Goal: Transaction & Acquisition: Purchase product/service

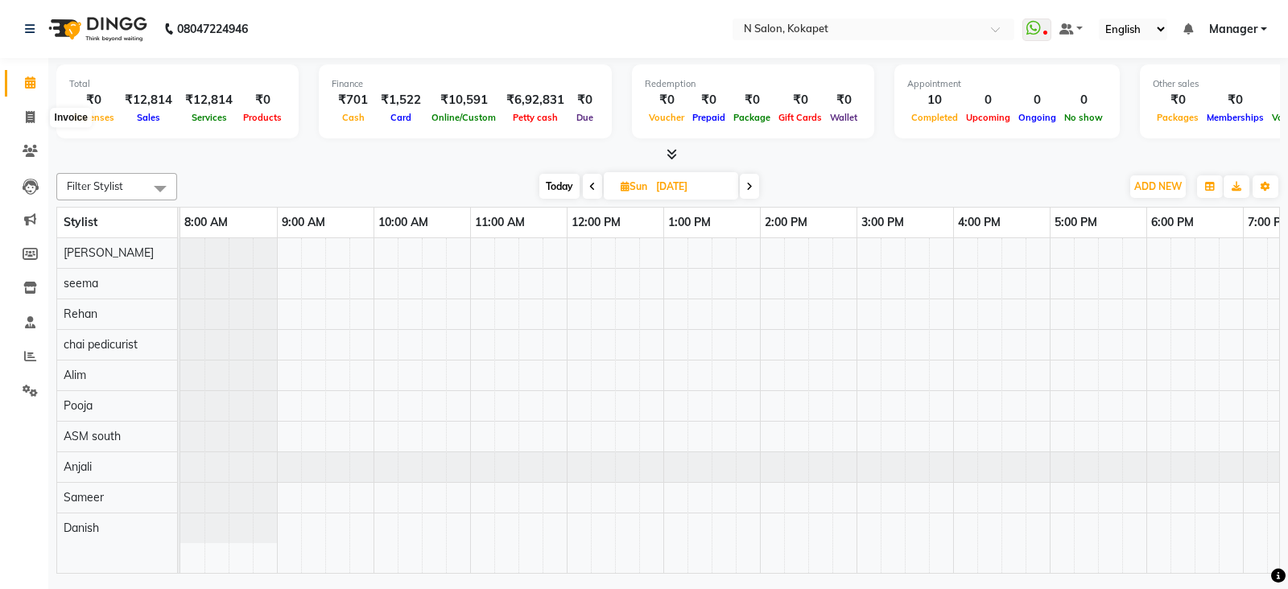
click at [31, 109] on span at bounding box center [30, 118] width 28 height 19
select select "service"
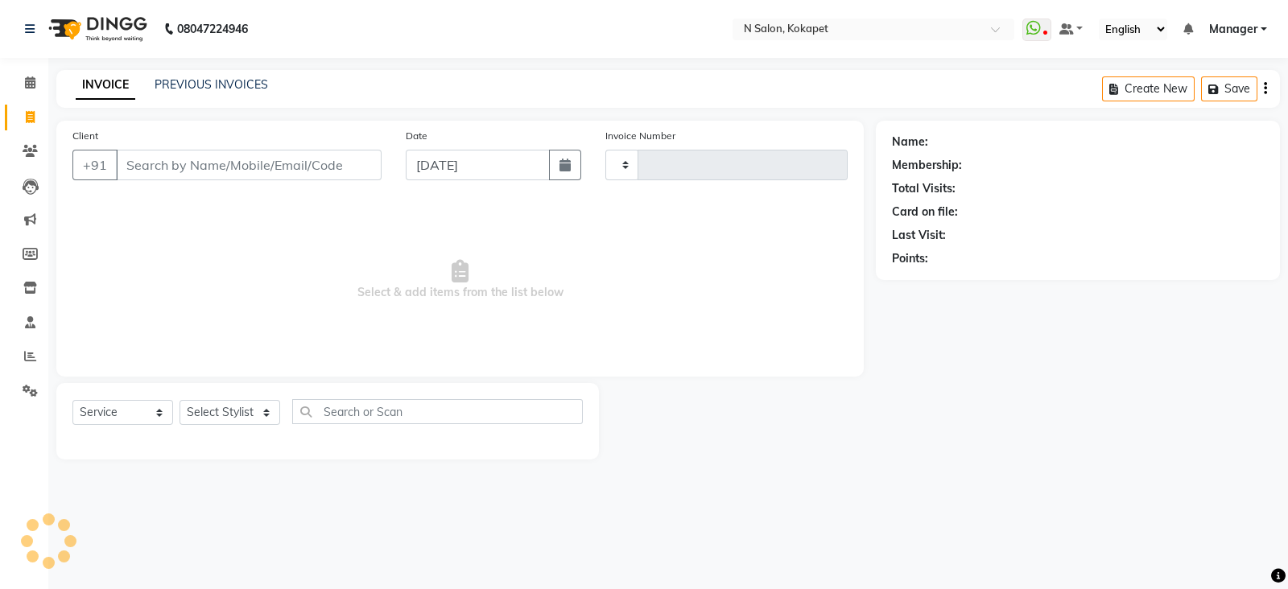
type input "1358"
select select "7256"
click at [137, 171] on input "Client" at bounding box center [249, 165] width 266 height 31
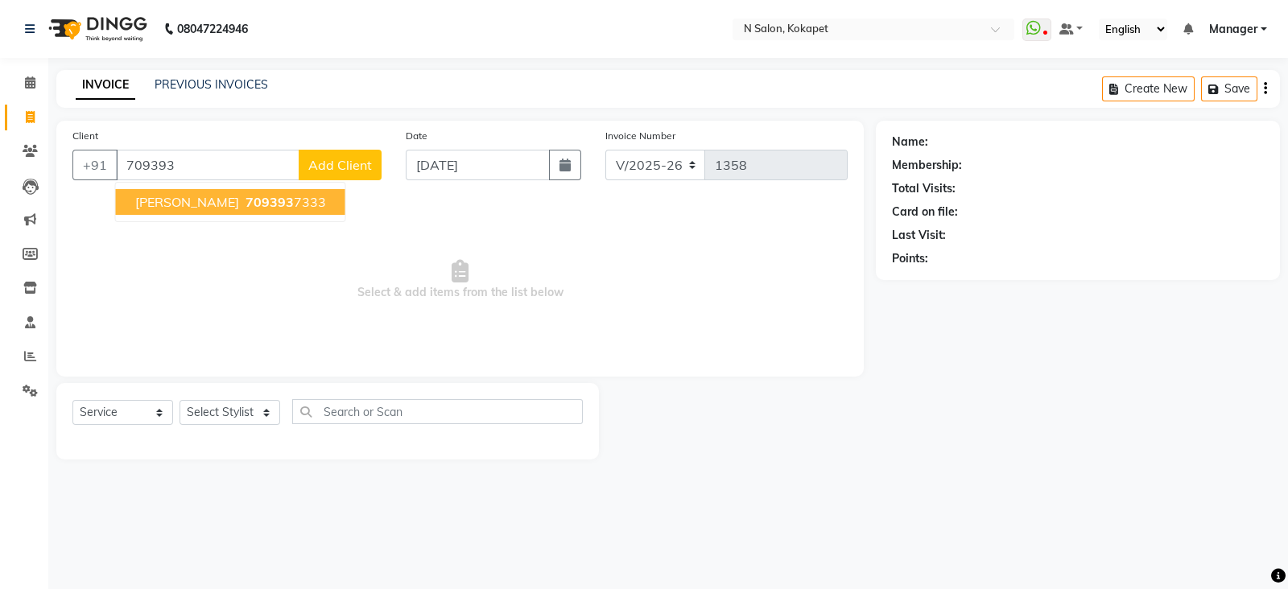
click at [141, 203] on span "[PERSON_NAME]" at bounding box center [187, 202] width 104 height 16
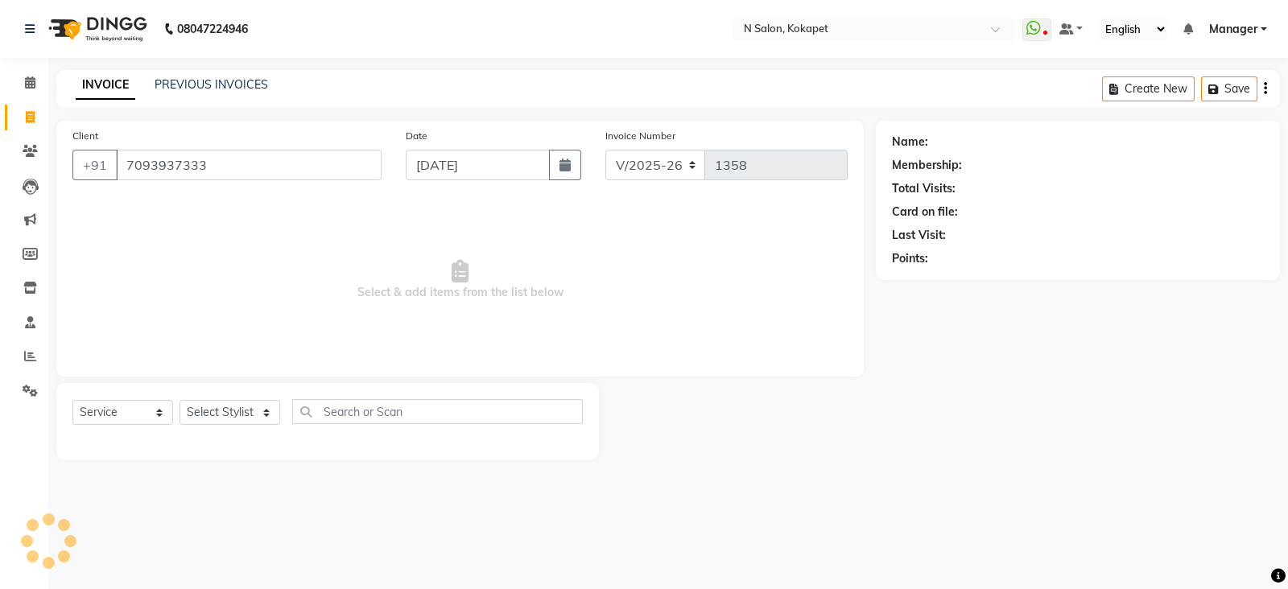
type input "7093937333"
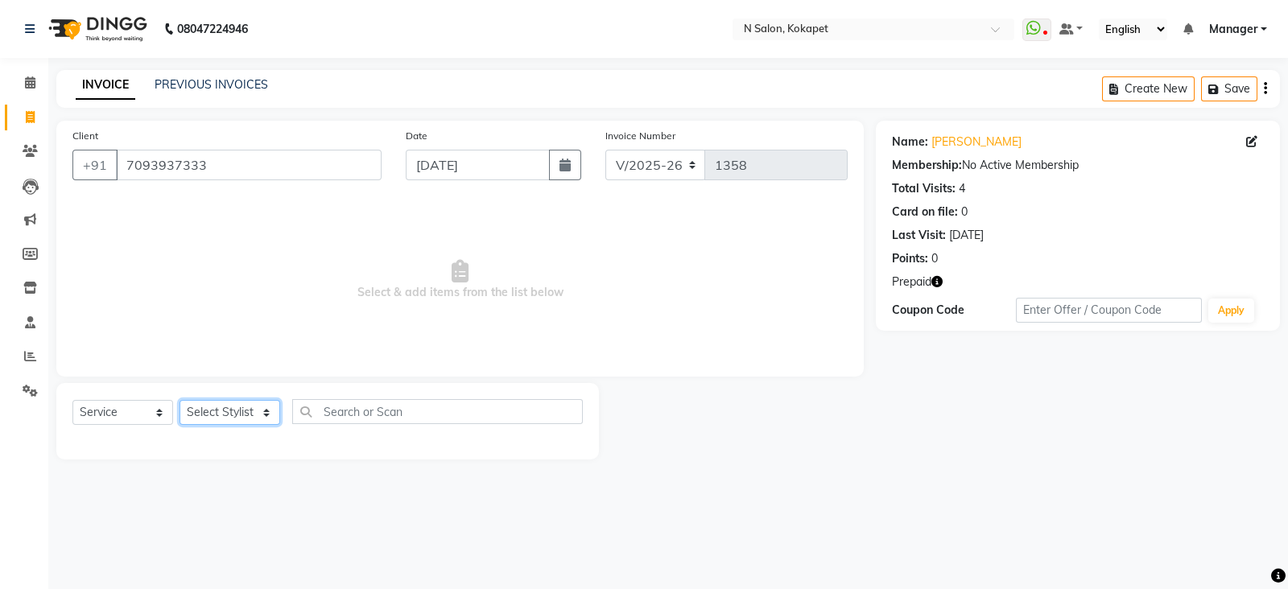
click at [220, 407] on select "Select Stylist [PERSON_NAME] ASM south [PERSON_NAME] pedicurist [DEMOGRAPHIC_DA…" at bounding box center [230, 412] width 101 height 25
select select "90078"
click at [180, 401] on select "Select Stylist [PERSON_NAME] ASM south [PERSON_NAME] pedicurist [DEMOGRAPHIC_DA…" at bounding box center [230, 412] width 101 height 25
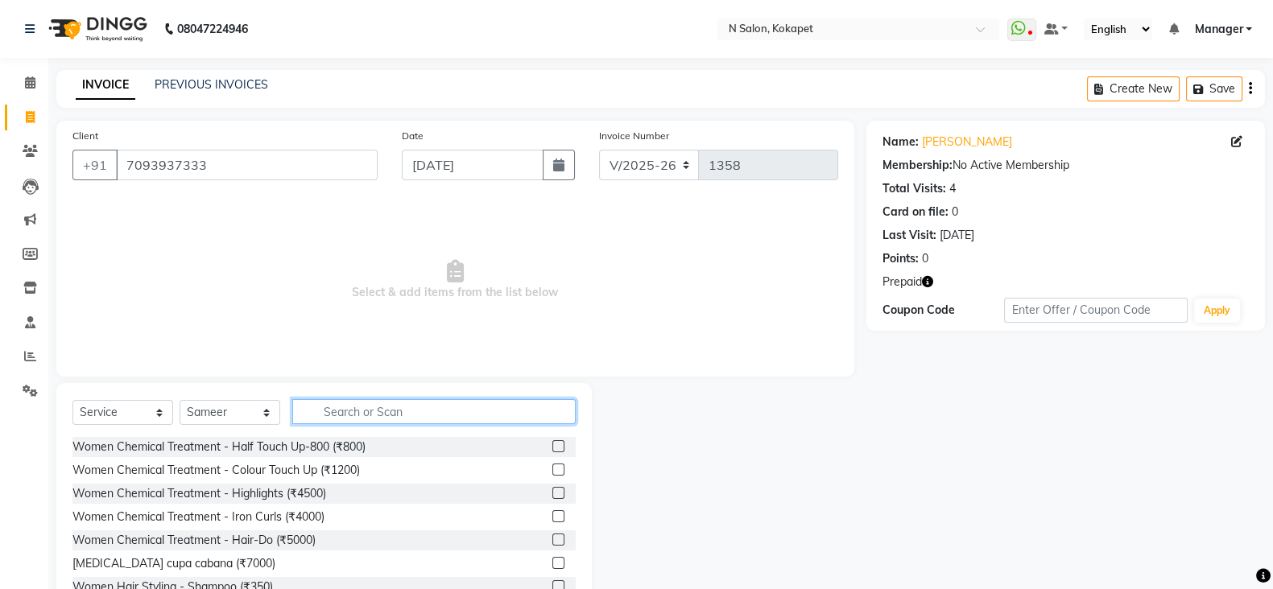
click at [387, 402] on input "text" at bounding box center [433, 411] width 283 height 25
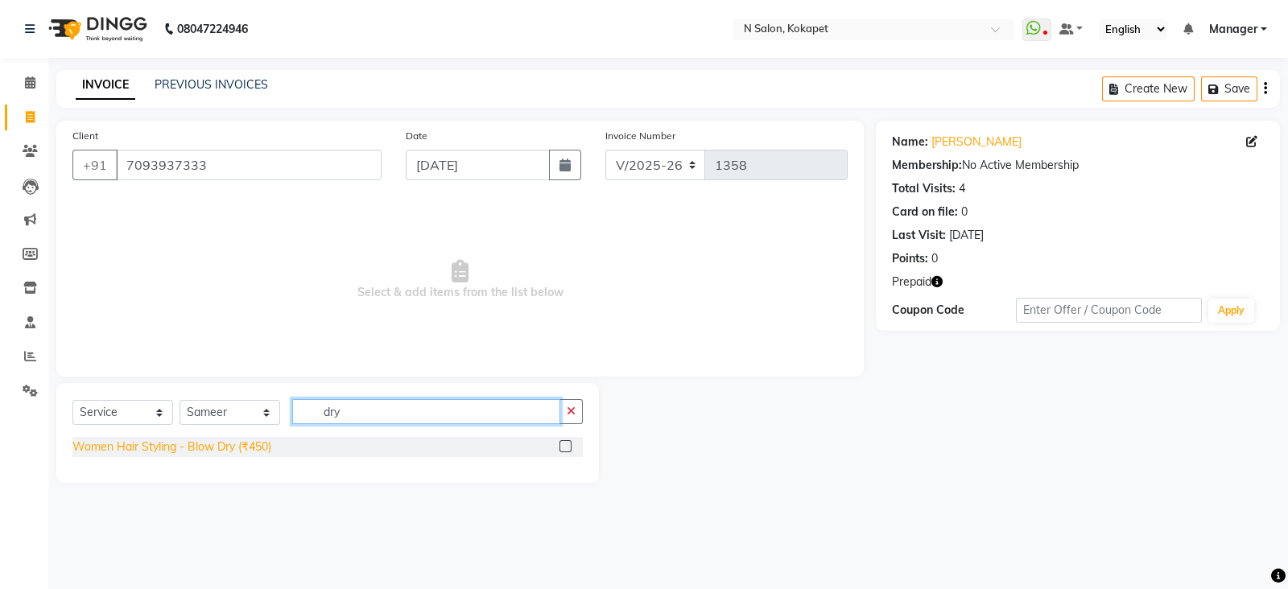
type input "dry"
click at [258, 447] on div "Women Hair Styling - Blow Dry (₹450)" at bounding box center [171, 447] width 199 height 17
checkbox input "false"
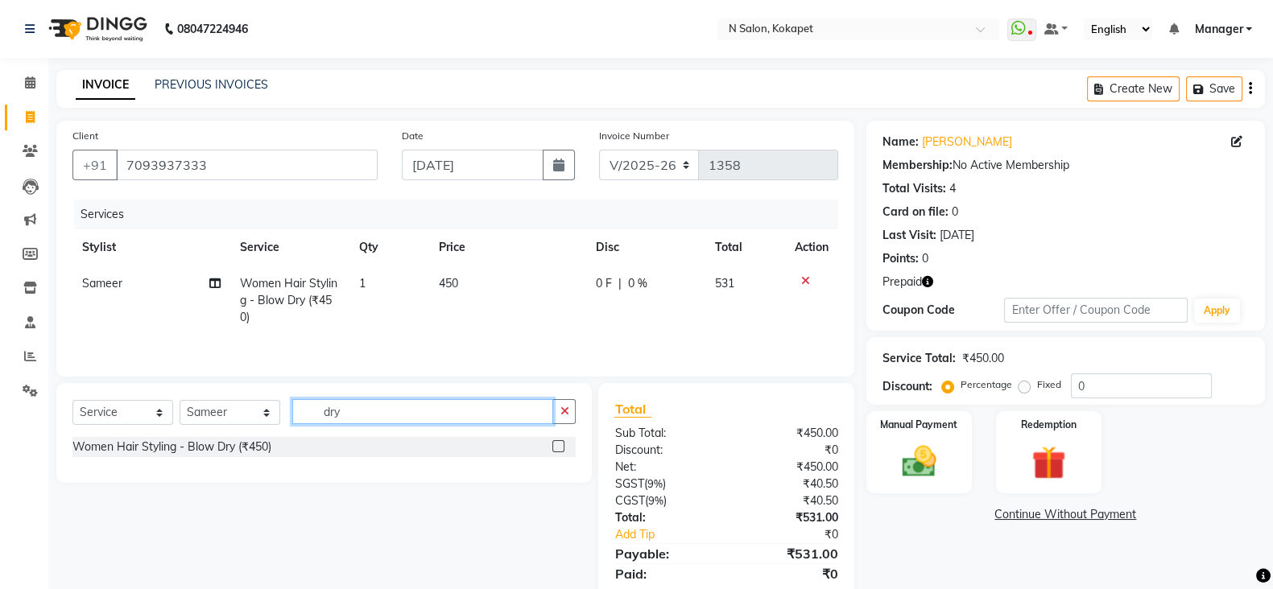
drag, startPoint x: 386, startPoint y: 418, endPoint x: 258, endPoint y: 399, distance: 130.1
click at [258, 399] on div "Select Service Product Membership Package Voucher Prepaid Gift Card Select Styl…" at bounding box center [323, 433] width 535 height 100
click at [242, 420] on select "Select Stylist [PERSON_NAME] ASM south [PERSON_NAME] pedicurist [DEMOGRAPHIC_DA…" at bounding box center [230, 412] width 101 height 25
select select "90082"
click at [180, 404] on select "Select Stylist [PERSON_NAME] ASM south [PERSON_NAME] pedicurist [DEMOGRAPHIC_DA…" at bounding box center [230, 412] width 101 height 25
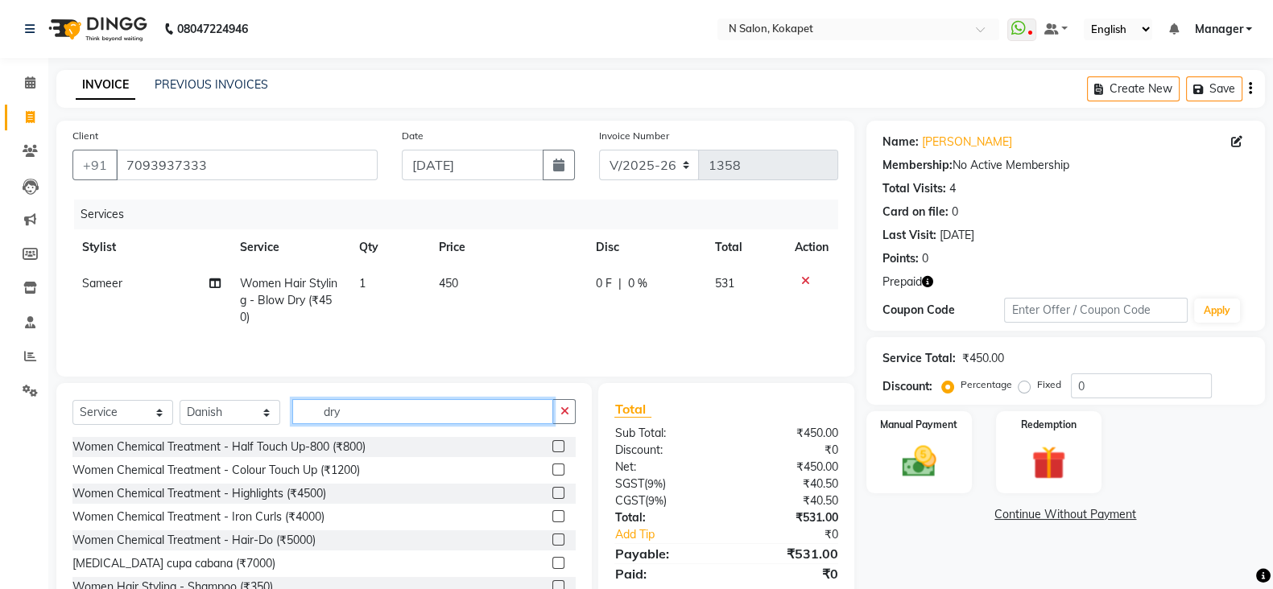
click at [357, 416] on input "dry" at bounding box center [422, 411] width 261 height 25
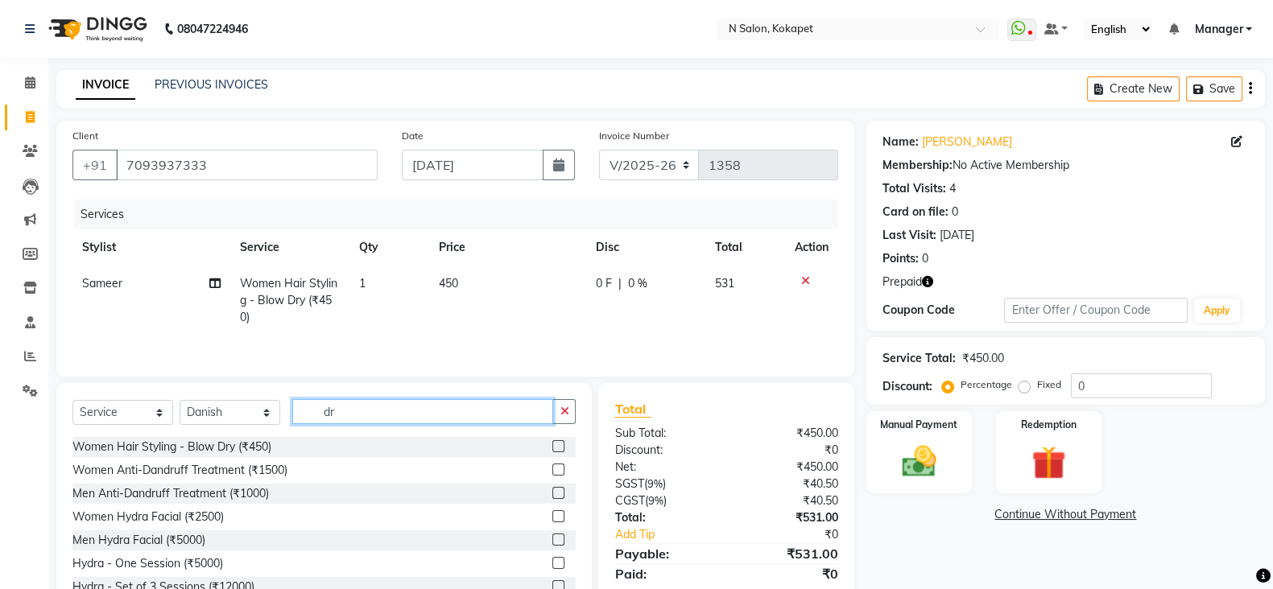
type input "dry"
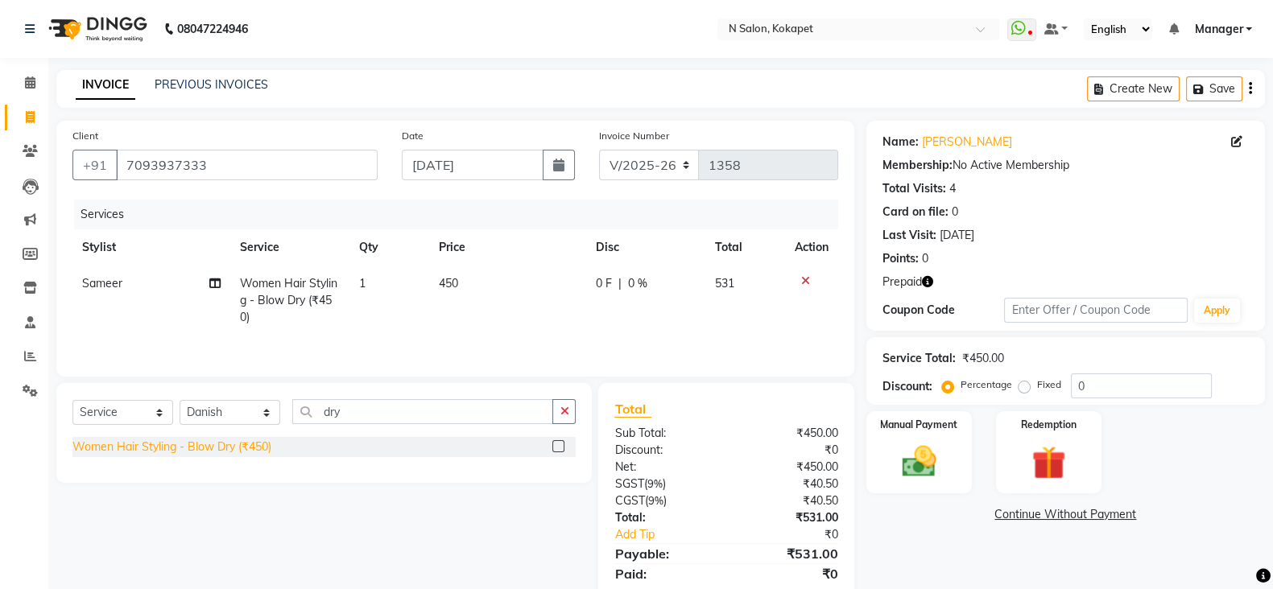
click at [254, 452] on div "Women Hair Styling - Blow Dry (₹450)" at bounding box center [171, 447] width 199 height 17
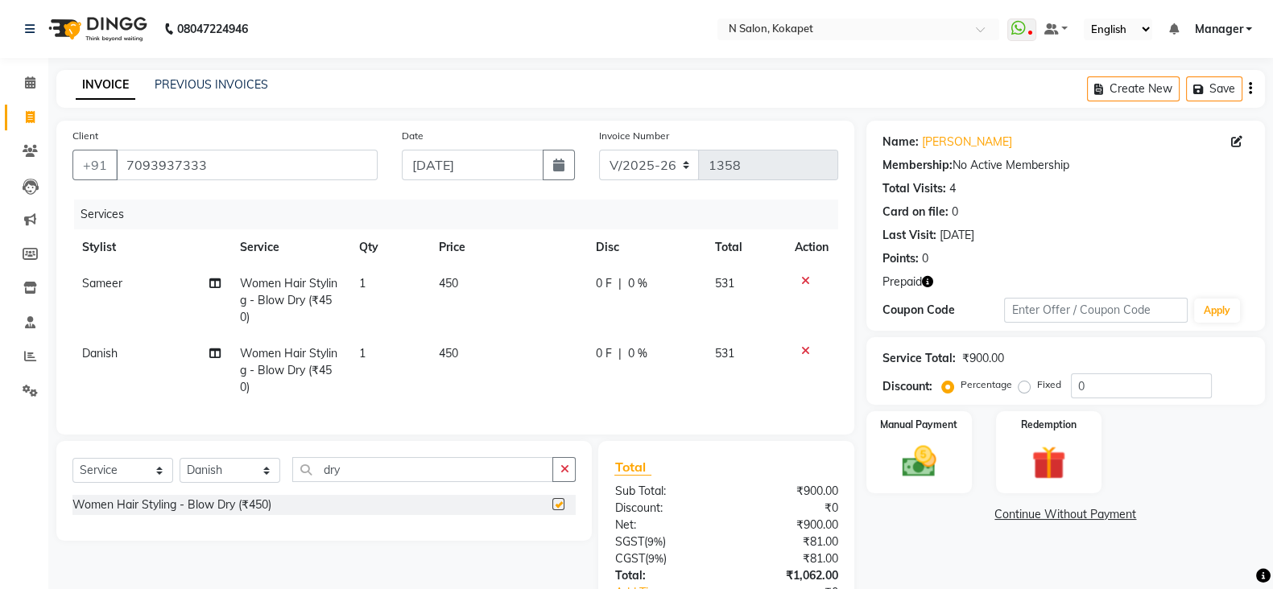
checkbox input "false"
click at [477, 286] on td "450" at bounding box center [508, 301] width 158 height 70
select select "90078"
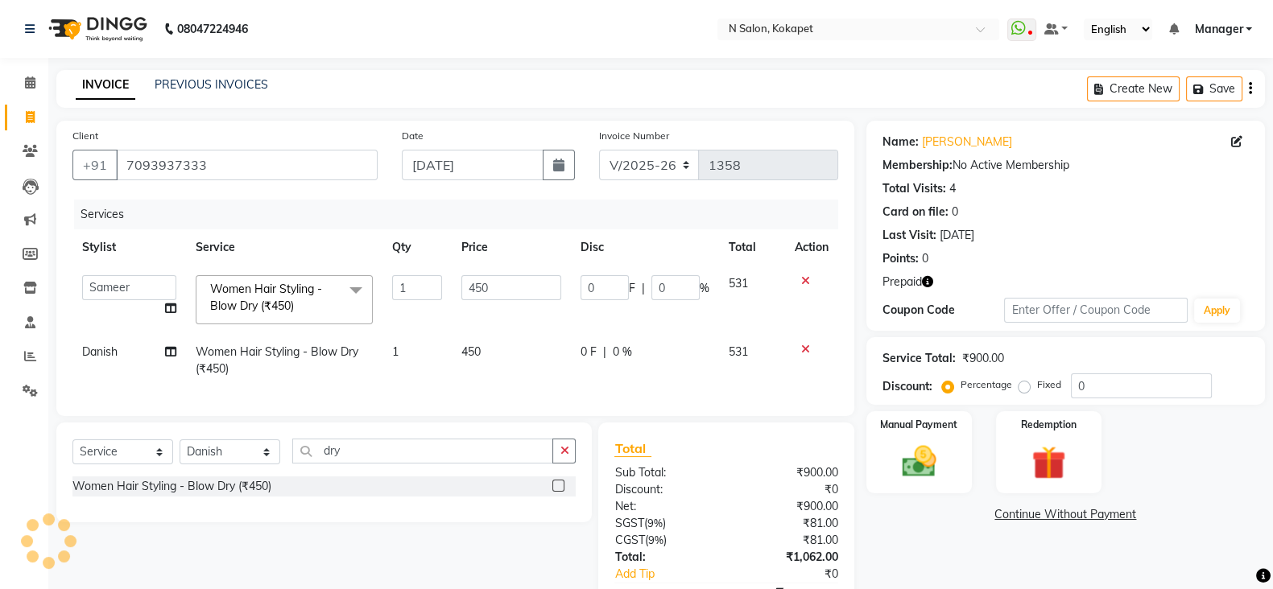
click at [530, 283] on input "450" at bounding box center [511, 287] width 100 height 25
type input "950"
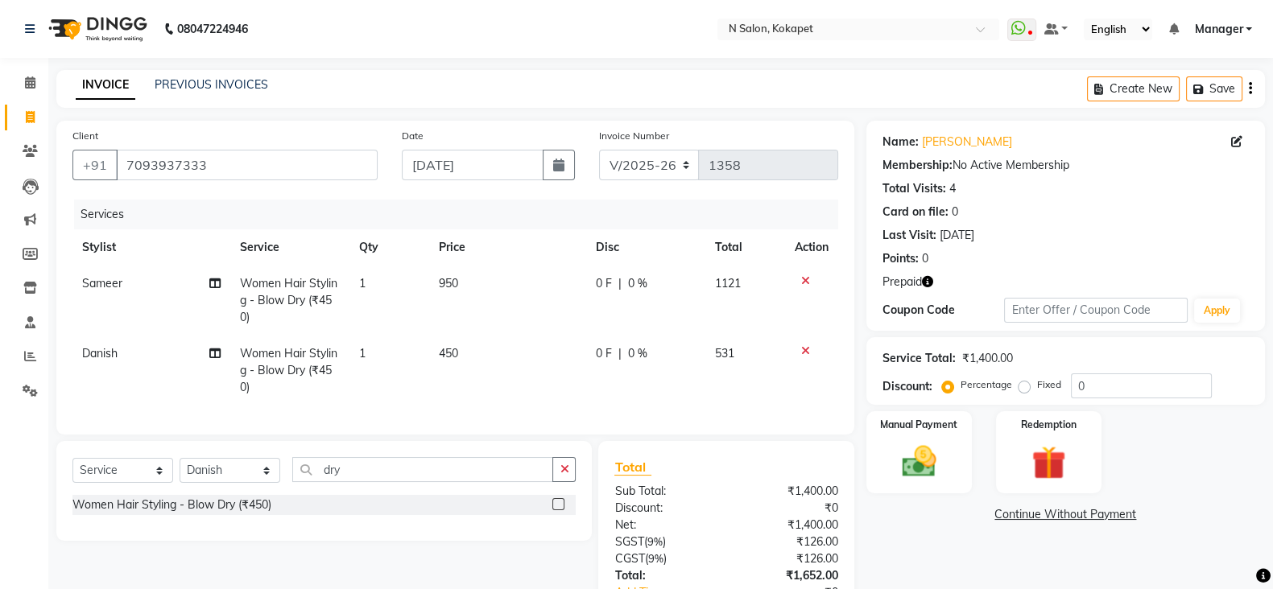
click at [494, 358] on td "450" at bounding box center [508, 371] width 158 height 70
select select "90082"
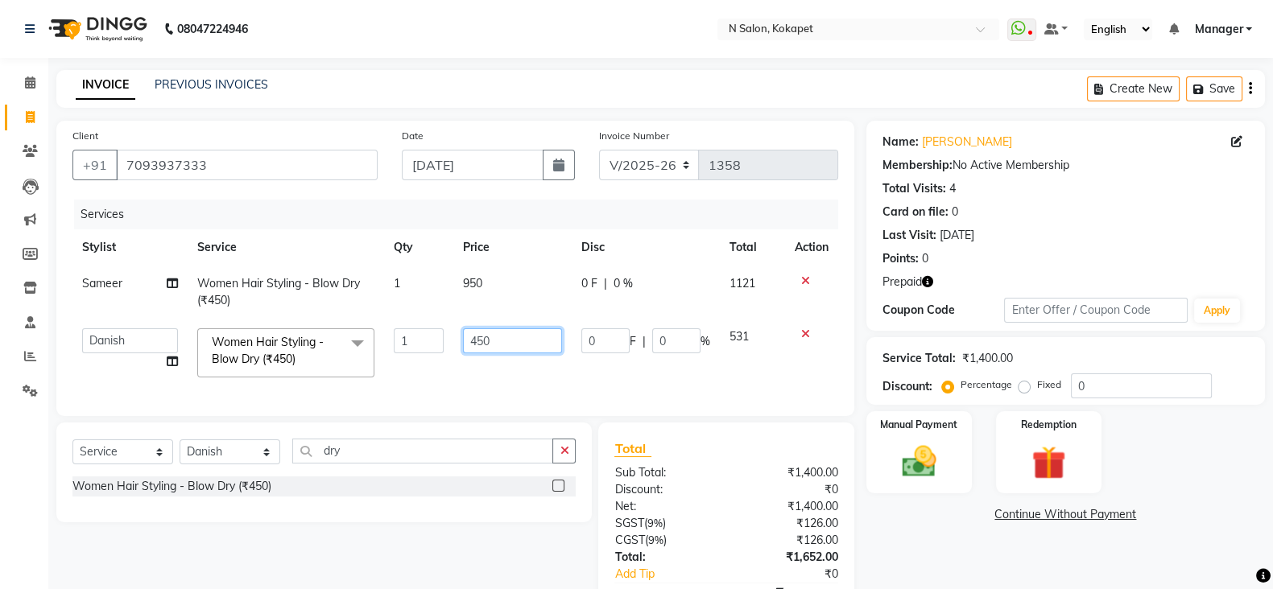
drag, startPoint x: 516, startPoint y: 345, endPoint x: 370, endPoint y: 341, distance: 146.6
click at [370, 341] on tr "[PERSON_NAME] ASM south [PERSON_NAME] pedicurist [DEMOGRAPHIC_DATA] Manager [PE…" at bounding box center [455, 353] width 766 height 68
type input "950"
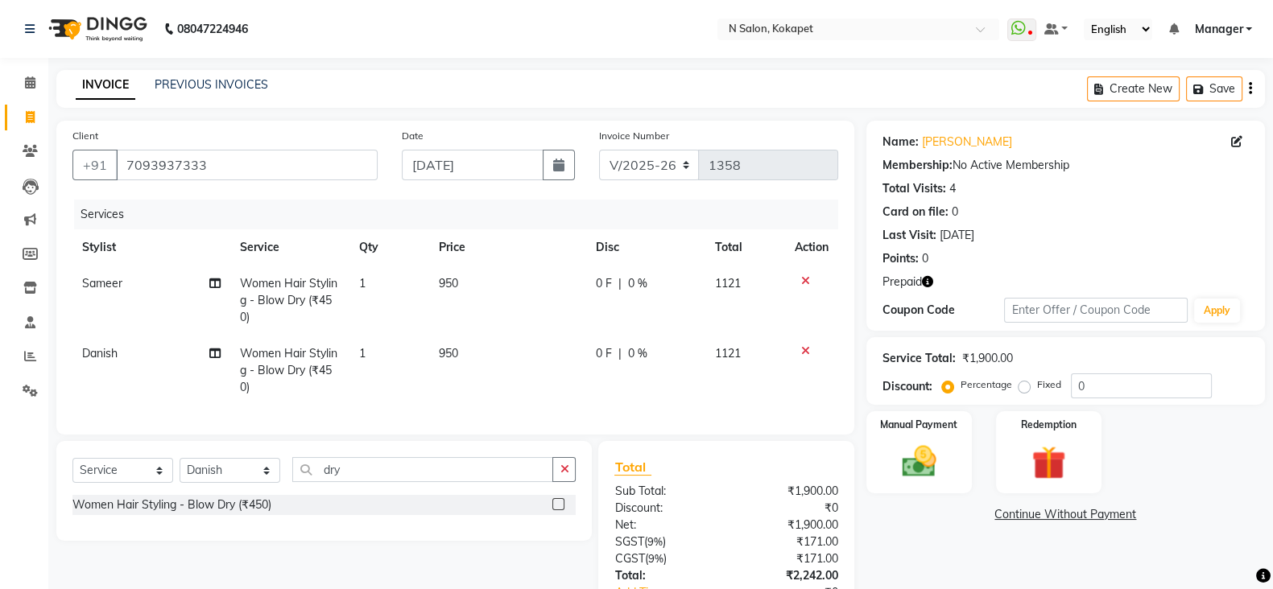
click at [403, 361] on td "1" at bounding box center [388, 371] width 79 height 70
select select "90082"
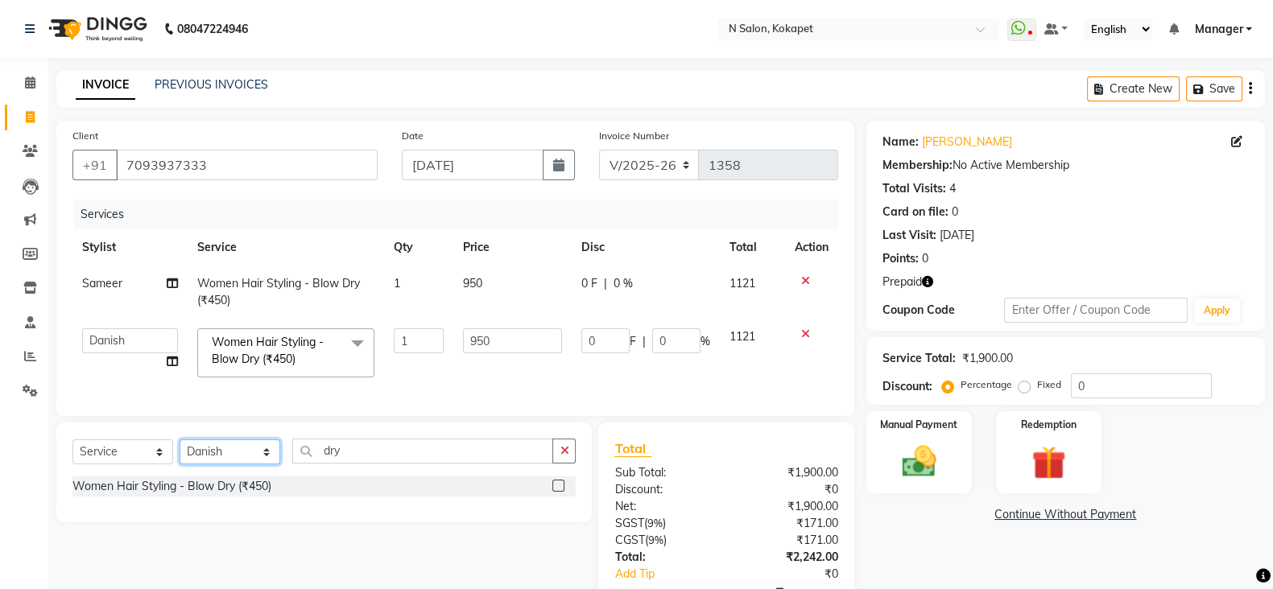
click at [246, 465] on select "Select Stylist [PERSON_NAME] ASM south [PERSON_NAME] pedicurist [DEMOGRAPHIC_DA…" at bounding box center [230, 452] width 101 height 25
select select "63213"
click at [180, 456] on select "Select Stylist [PERSON_NAME] ASM south [PERSON_NAME] pedicurist [DEMOGRAPHIC_DA…" at bounding box center [230, 452] width 101 height 25
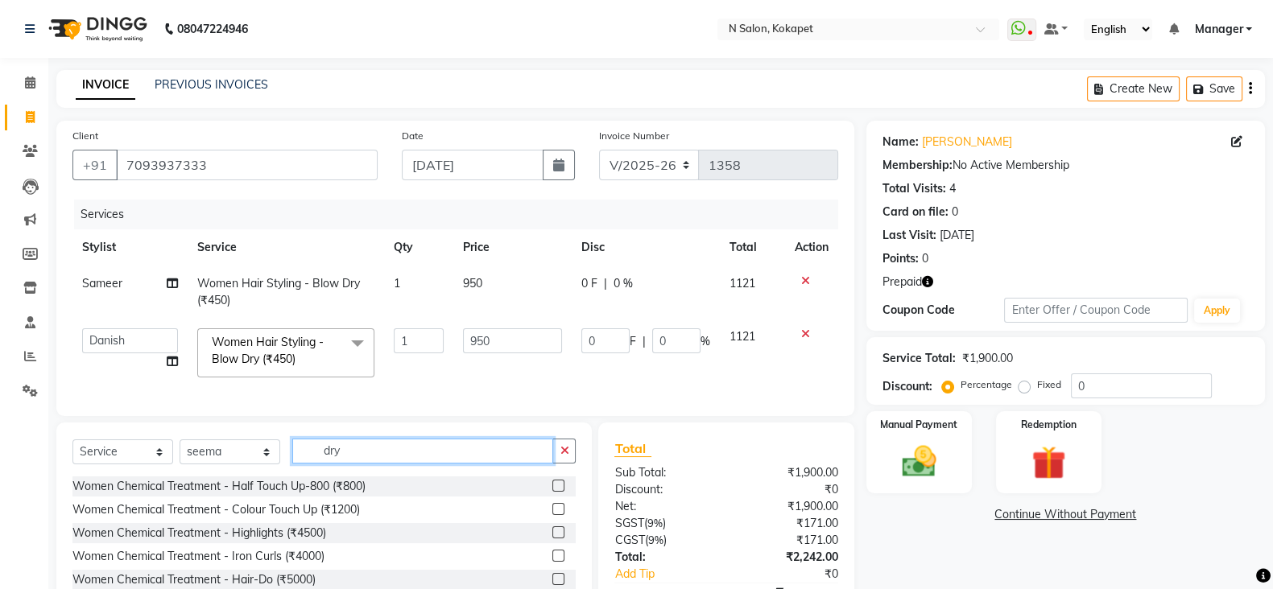
drag, startPoint x: 386, startPoint y: 461, endPoint x: 173, endPoint y: 473, distance: 213.7
click at [173, 473] on div "Select Service Product Membership Package Voucher Prepaid Gift Card Select Styl…" at bounding box center [323, 458] width 503 height 38
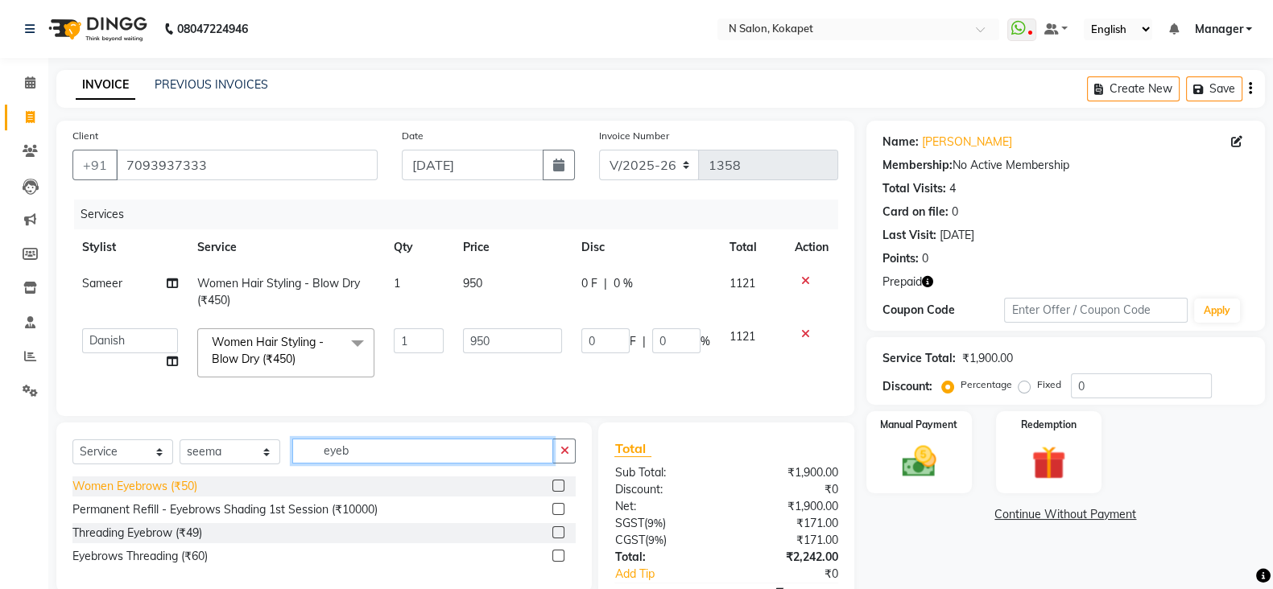
type input "eyeb"
click at [138, 495] on div "Women Eyebrows (₹50)" at bounding box center [134, 486] width 125 height 17
checkbox input "false"
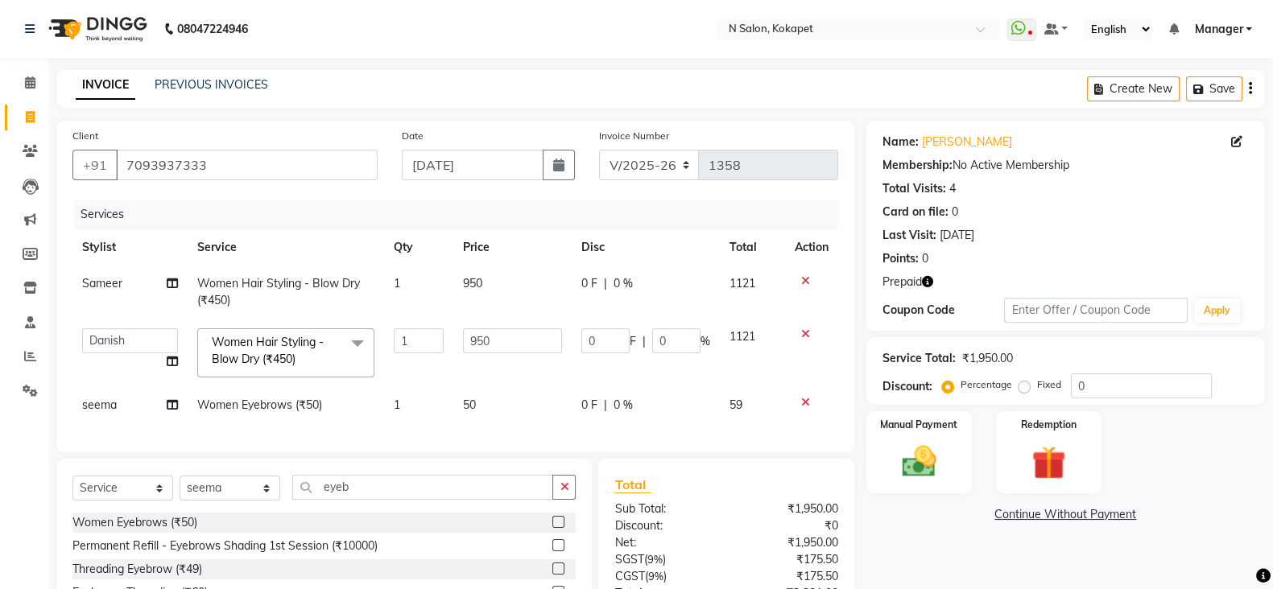
scroll to position [146, 0]
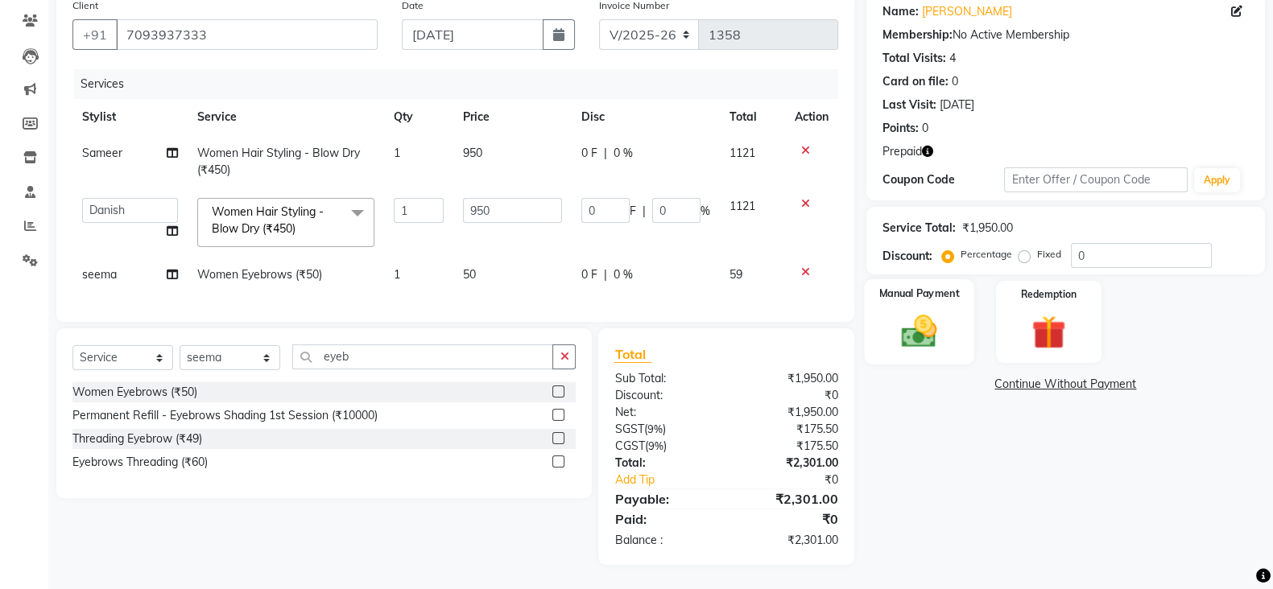
click at [947, 316] on img at bounding box center [918, 331] width 57 height 40
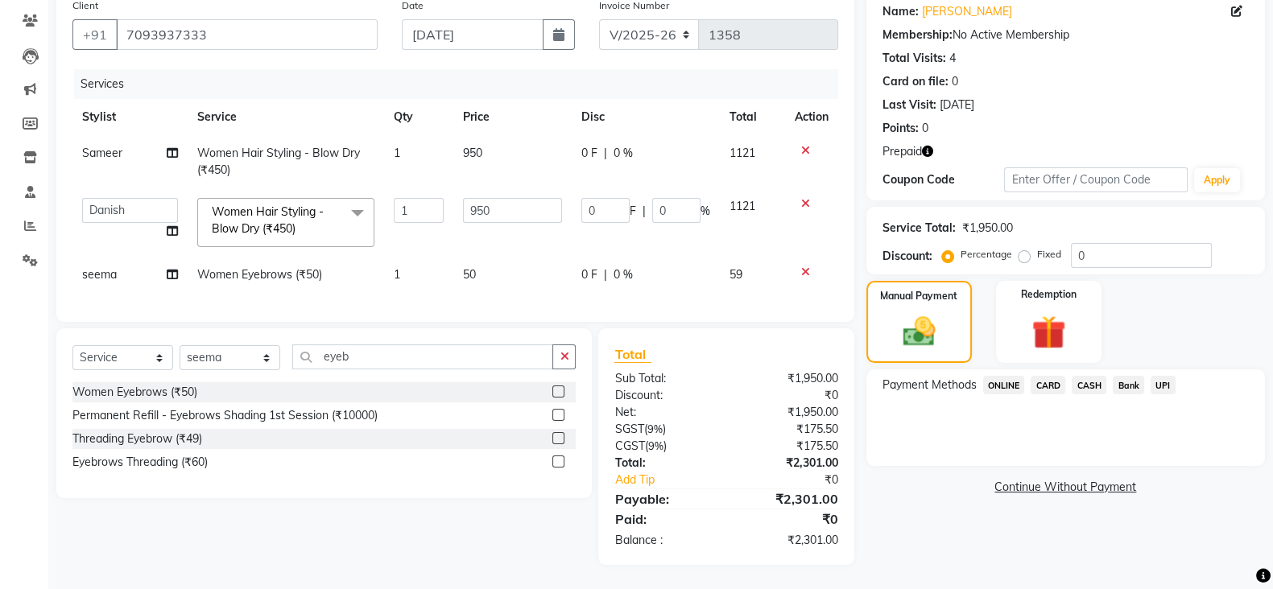
click at [1017, 376] on span "ONLINE" at bounding box center [1004, 385] width 42 height 19
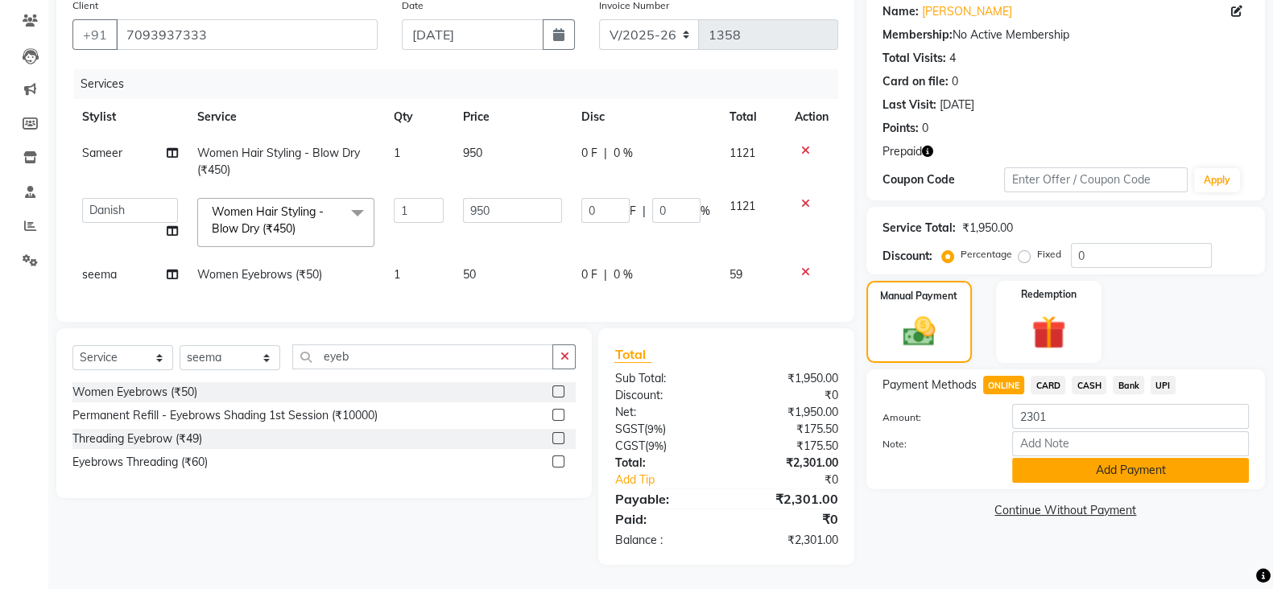
click at [1068, 465] on button "Add Payment" at bounding box center [1130, 470] width 237 height 25
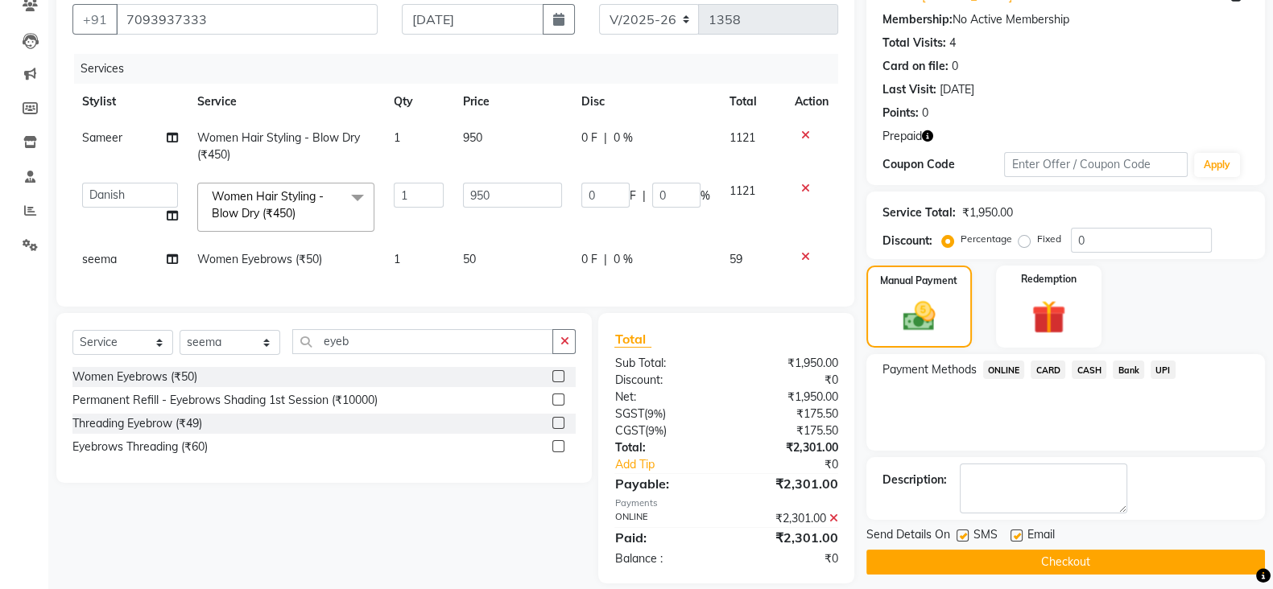
scroll to position [180, 0]
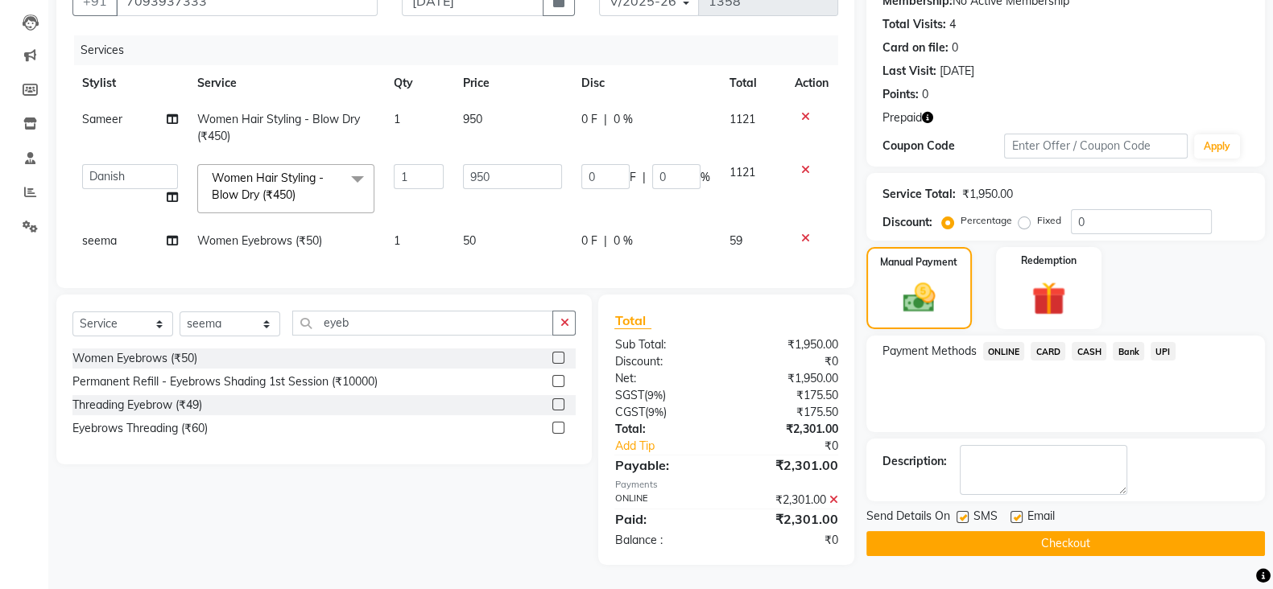
click at [1032, 533] on button "Checkout" at bounding box center [1065, 543] width 399 height 25
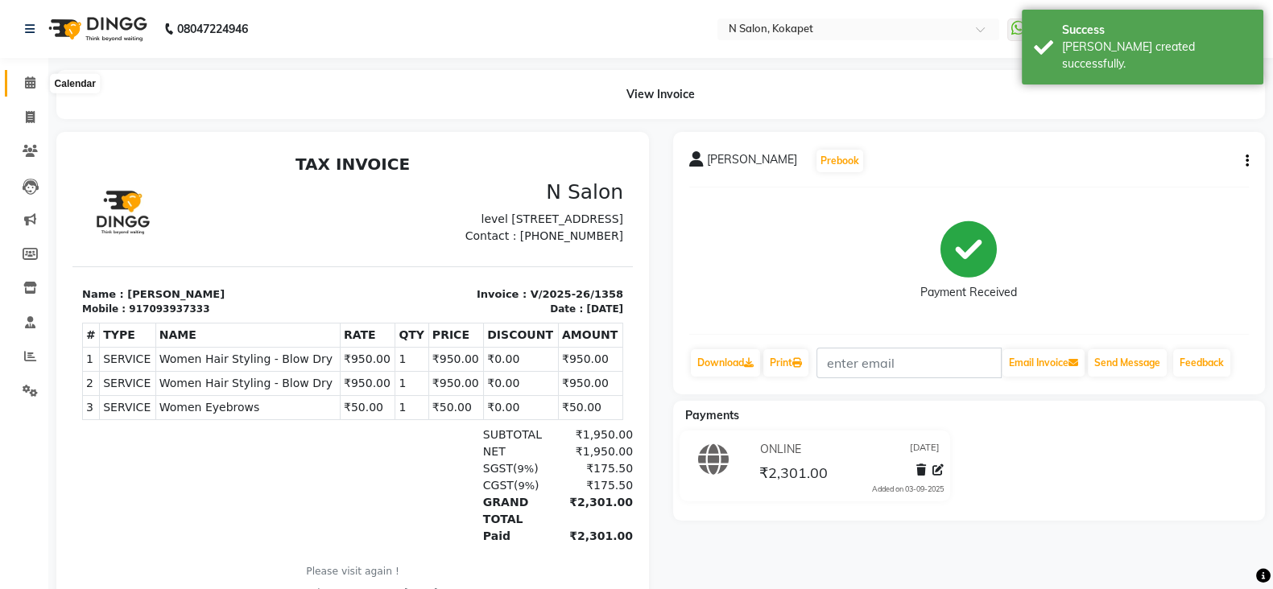
click at [25, 78] on icon at bounding box center [30, 82] width 10 height 12
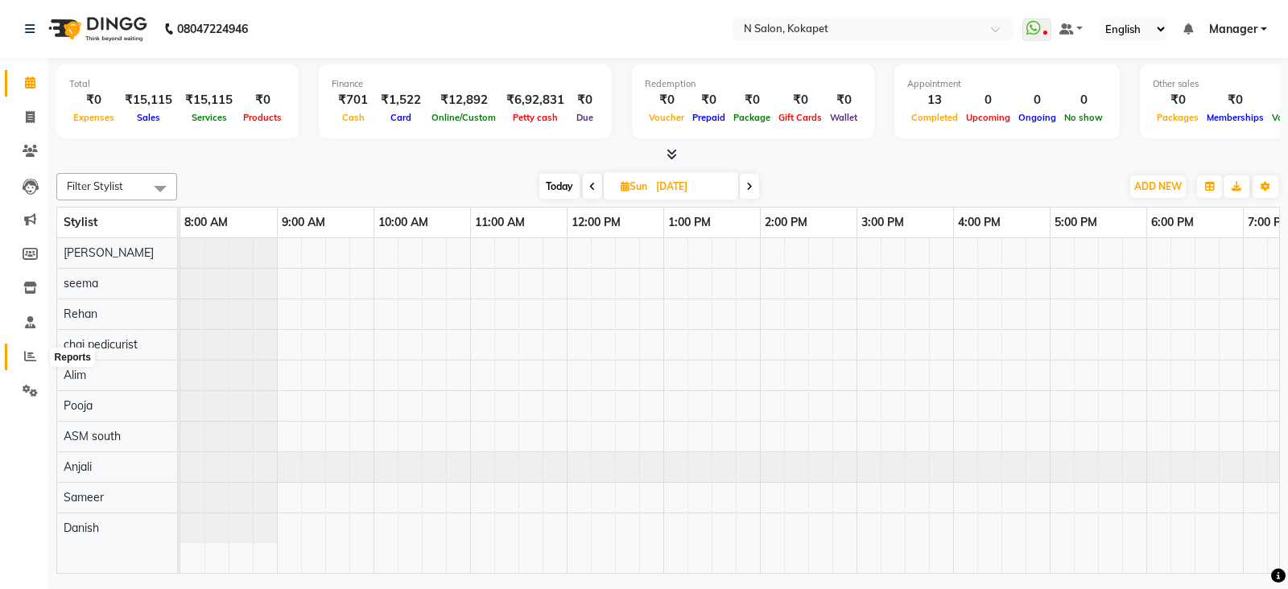
click at [25, 362] on icon at bounding box center [30, 356] width 12 height 12
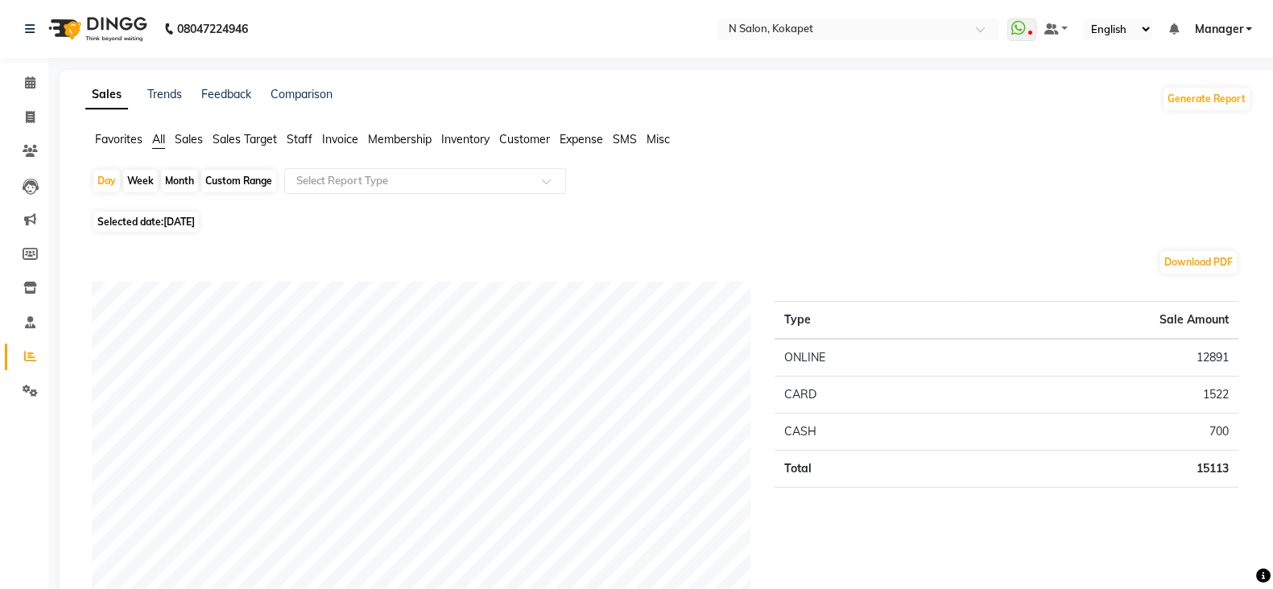
click at [181, 183] on div "Month" at bounding box center [179, 181] width 37 height 23
select select "9"
select select "2025"
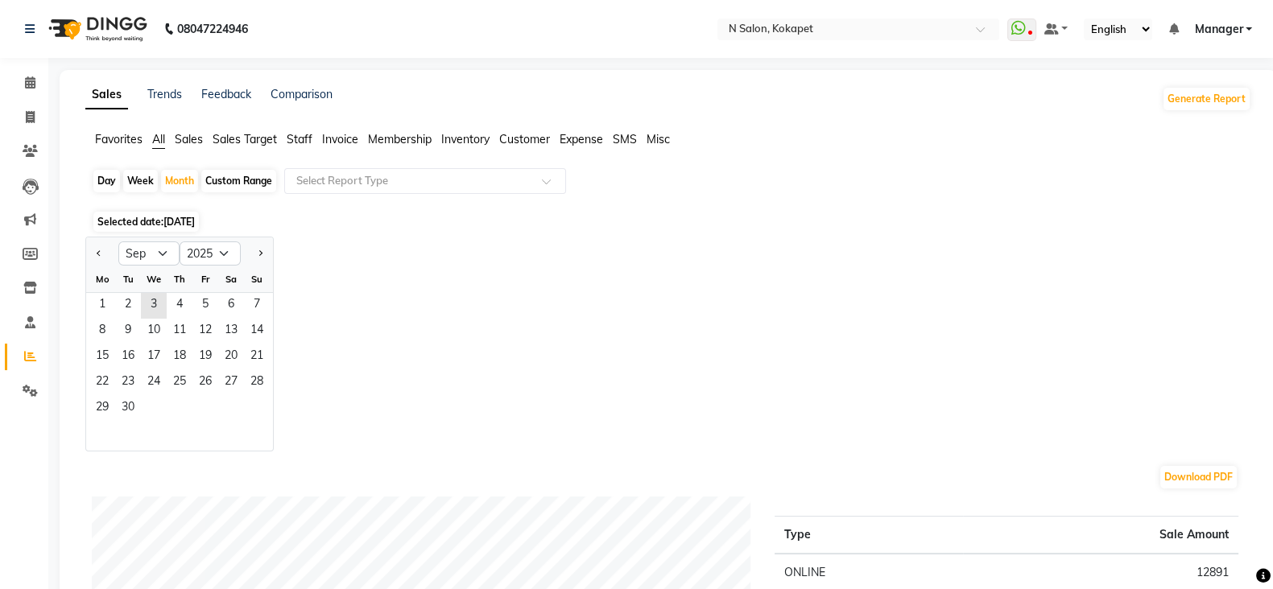
click at [297, 143] on span "Staff" at bounding box center [300, 139] width 26 height 14
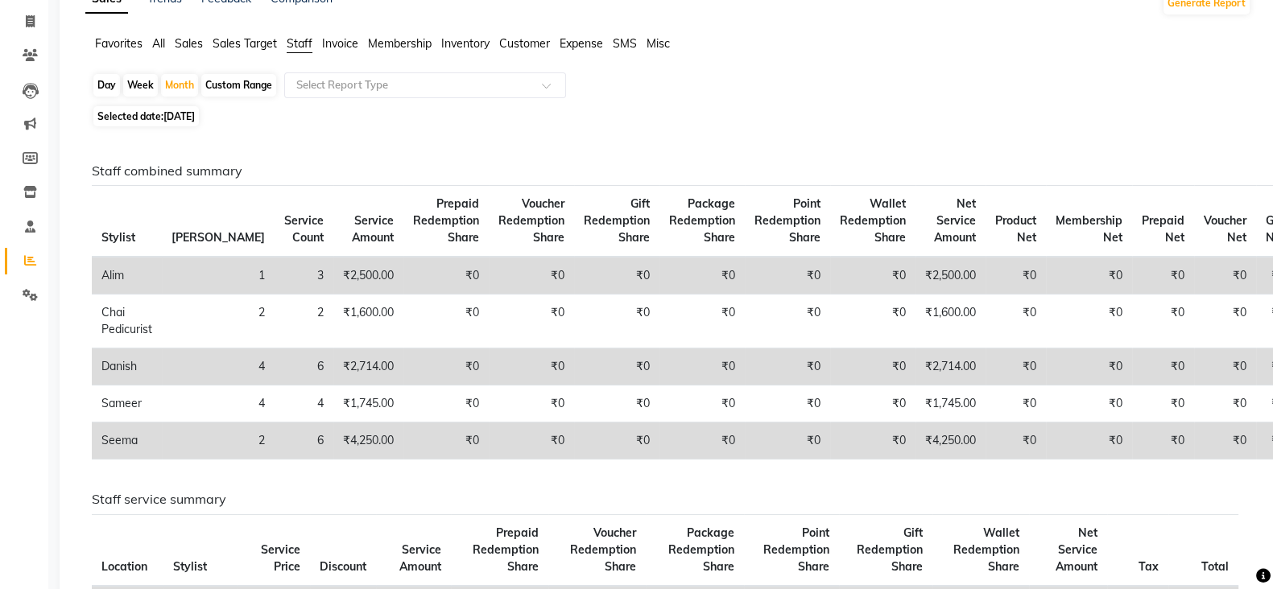
scroll to position [86, 0]
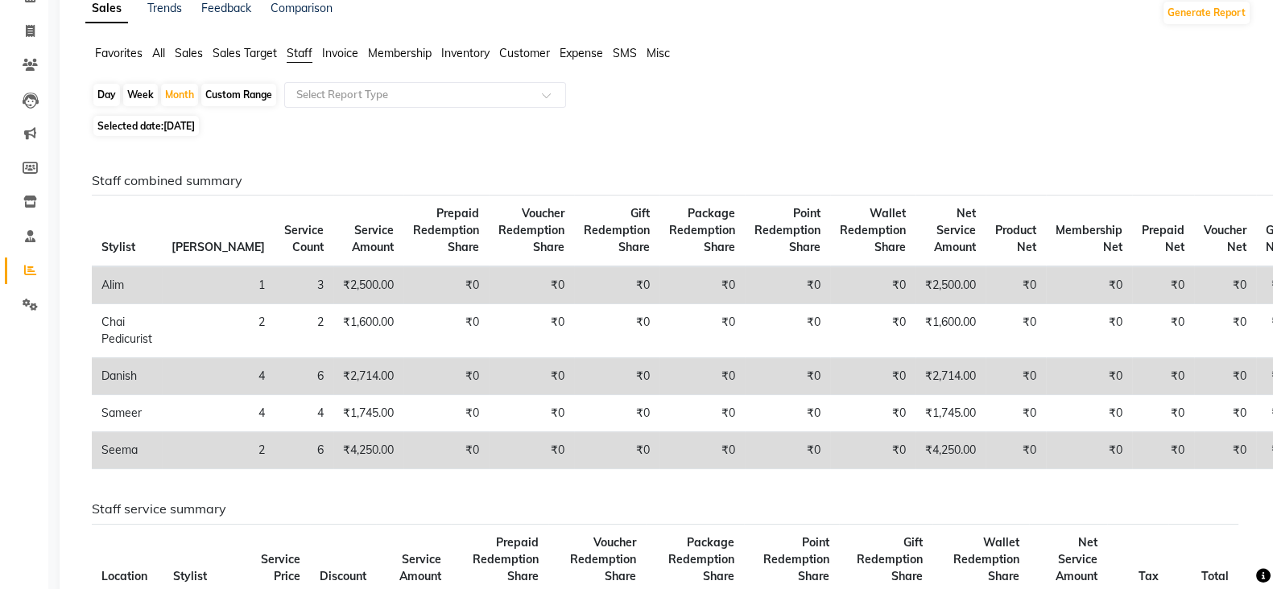
click at [187, 124] on span "[DATE]" at bounding box center [178, 126] width 31 height 12
select select "9"
select select "2025"
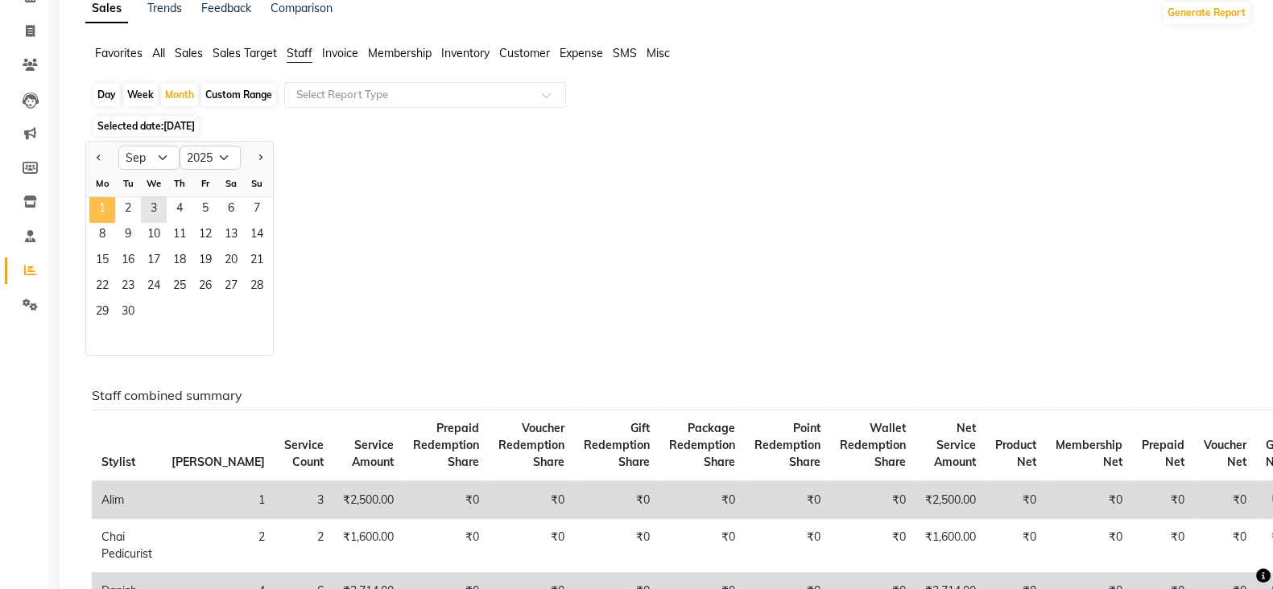
click at [108, 198] on span "1" at bounding box center [102, 210] width 26 height 26
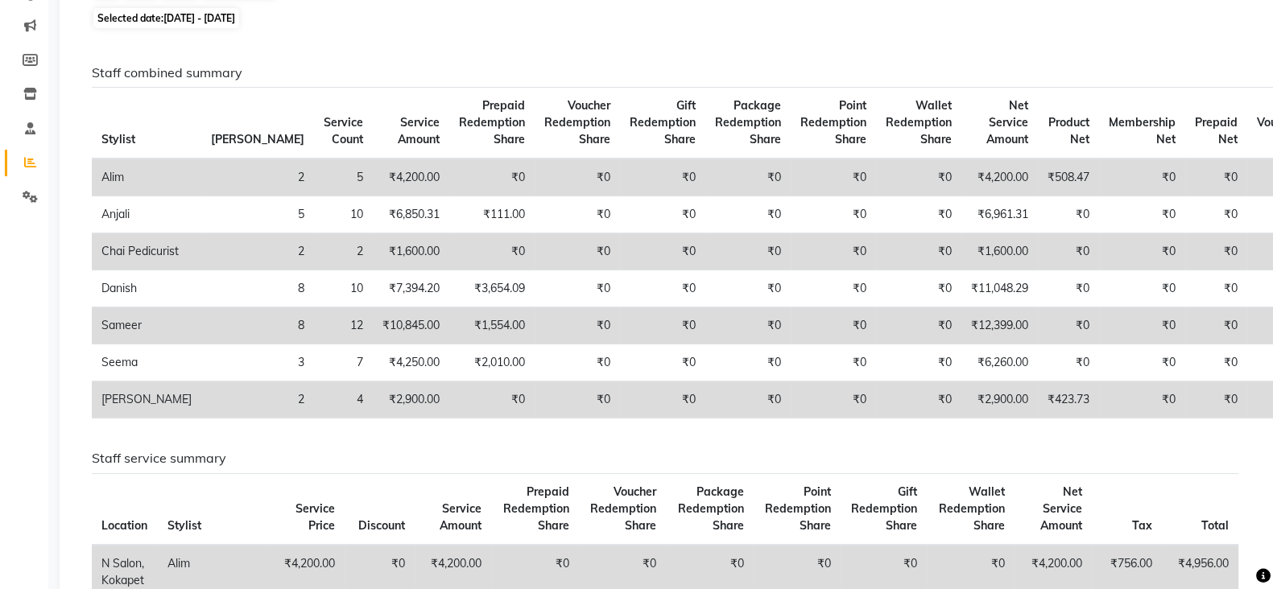
scroll to position [192, 0]
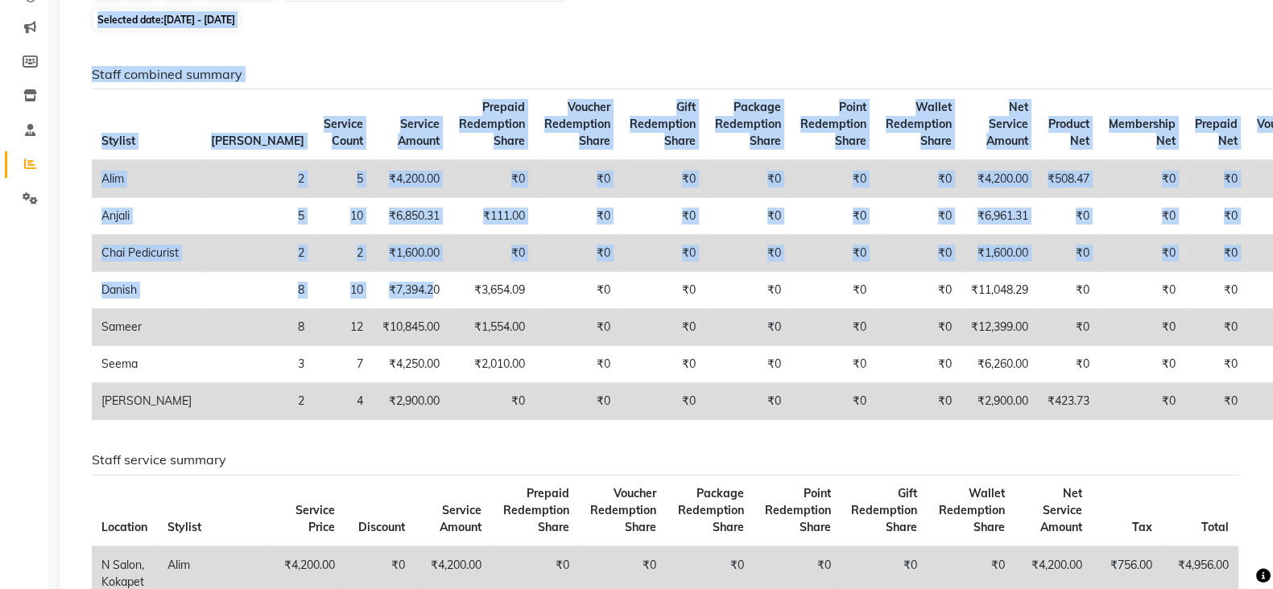
drag, startPoint x: 335, startPoint y: 311, endPoint x: 1243, endPoint y: -88, distance: 991.8
click at [1243, 0] on html "08047224946 Select Location × N Salon, Kokapet WhatsApp Status ✕ Status: Discon…" at bounding box center [636, 102] width 1273 height 589
